Goal: Task Accomplishment & Management: Manage account settings

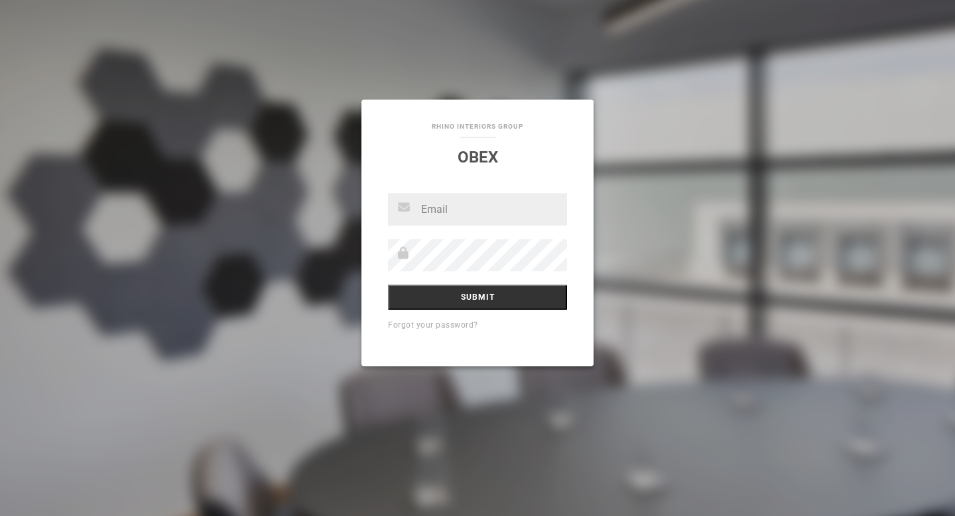
type input "[PERSON_NAME][EMAIL_ADDRESS][DOMAIN_NAME]"
click at [531, 298] on input "Submit" at bounding box center [477, 297] width 179 height 25
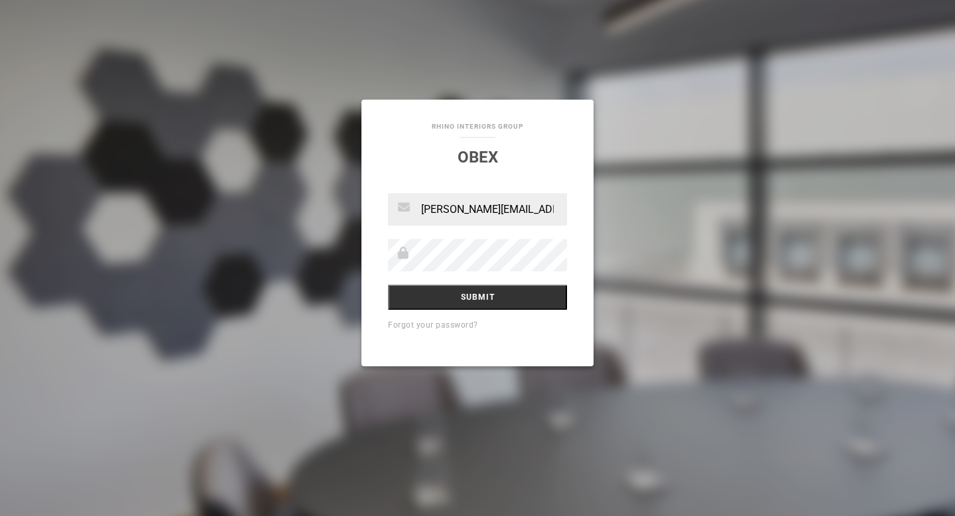
scroll to position [0, 11]
